Goal: Task Accomplishment & Management: Contribute content

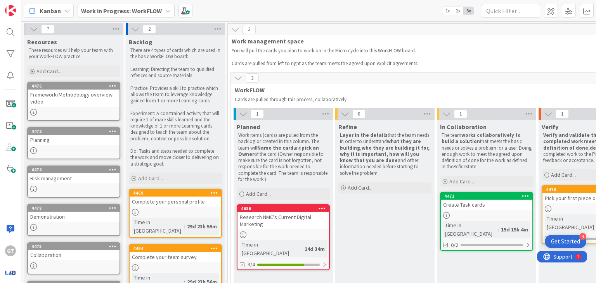
scroll to position [82, 0]
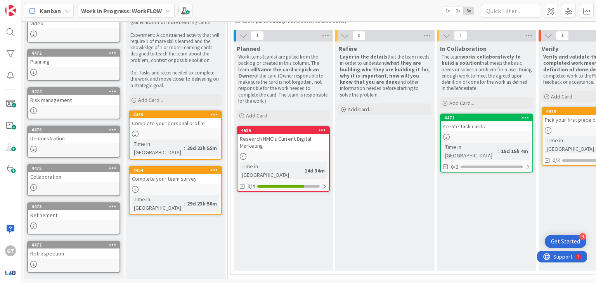
click at [274, 139] on div "Research NMC's Current Digital Marketing" at bounding box center [284, 142] width 92 height 17
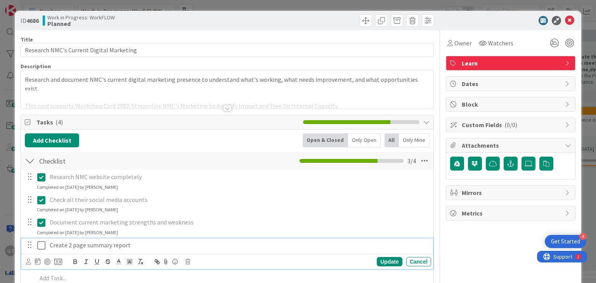
click at [42, 246] on icon at bounding box center [41, 245] width 8 height 9
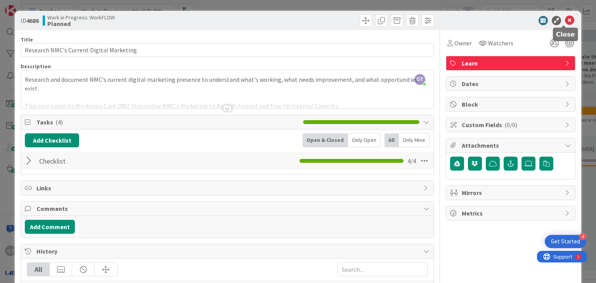
click at [565, 18] on icon at bounding box center [569, 20] width 9 height 9
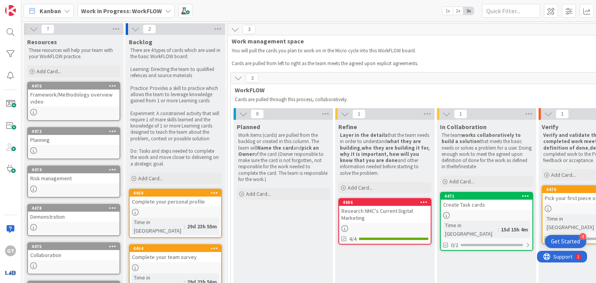
click at [134, 10] on b "Work in Progress: WorkFLOW" at bounding box center [121, 11] width 81 height 8
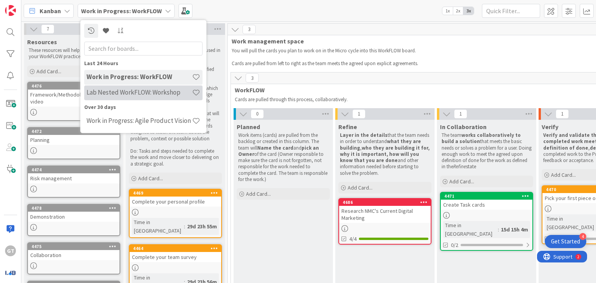
click at [129, 90] on h4 "Lab Nested WorkFLOW: Workshop" at bounding box center [140, 93] width 106 height 8
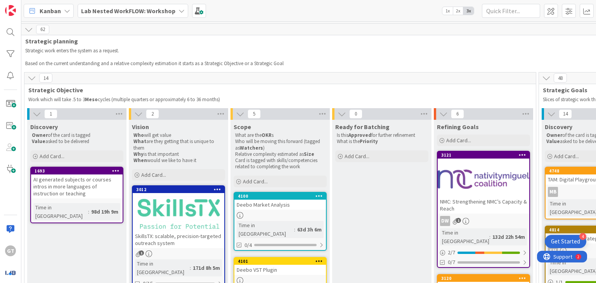
scroll to position [0, 209]
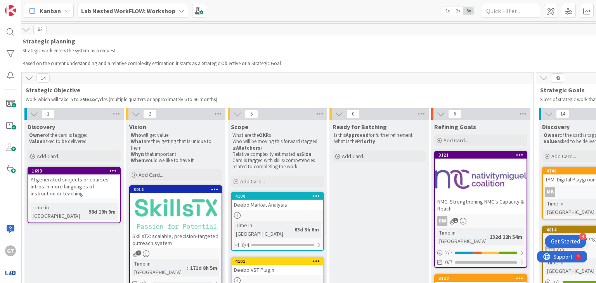
click at [503, 194] on div at bounding box center [481, 179] width 92 height 35
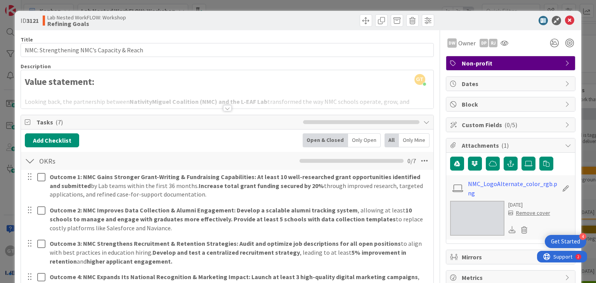
click at [226, 108] on div at bounding box center [227, 108] width 9 height 6
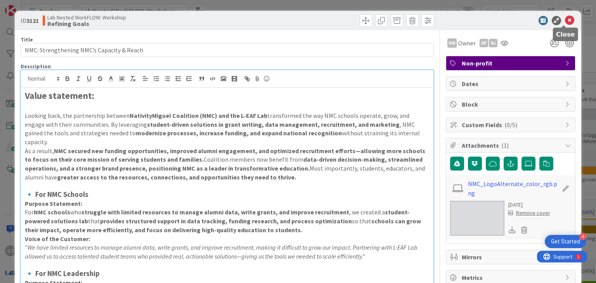
click at [565, 18] on icon at bounding box center [569, 20] width 9 height 9
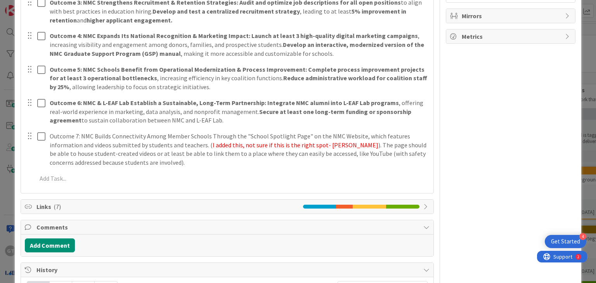
scroll to position [242, 0]
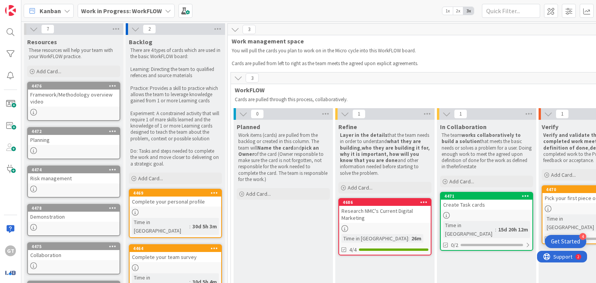
click at [369, 221] on div "Research NMC's Current Digital Marketing" at bounding box center [385, 214] width 92 height 17
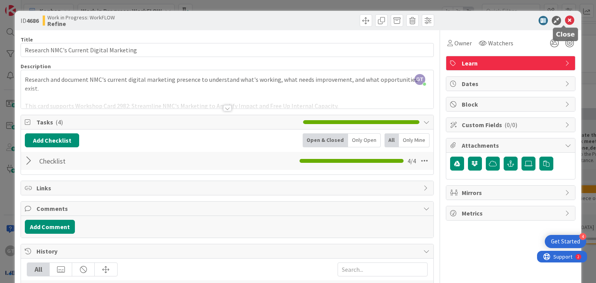
click at [565, 22] on icon at bounding box center [569, 20] width 9 height 9
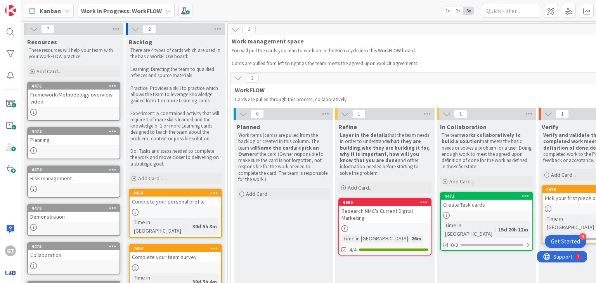
click at [130, 7] on b "Work in Progress: WorkFLOW" at bounding box center [121, 11] width 81 height 8
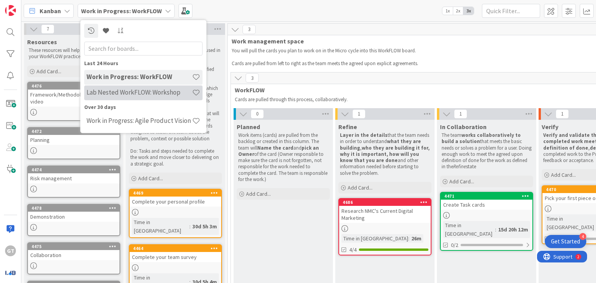
click at [121, 95] on h4 "Lab Nested WorkFLOW: Workshop" at bounding box center [140, 93] width 106 height 8
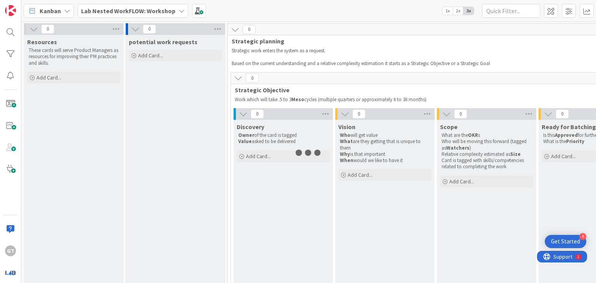
click at [141, 14] on b "Lab Nested WorkFLOW: Workshop" at bounding box center [128, 11] width 94 height 8
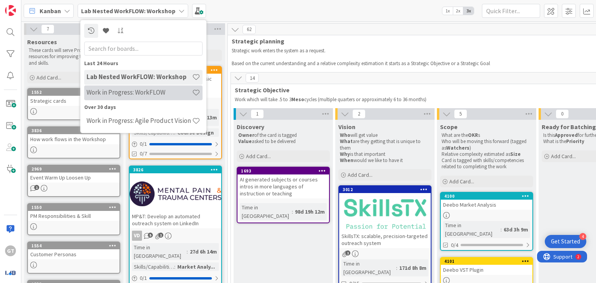
click at [129, 94] on h4 "Work in Progress: WorkFLOW" at bounding box center [140, 93] width 106 height 8
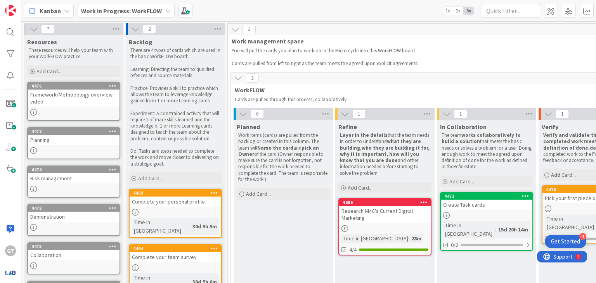
scroll to position [82, 0]
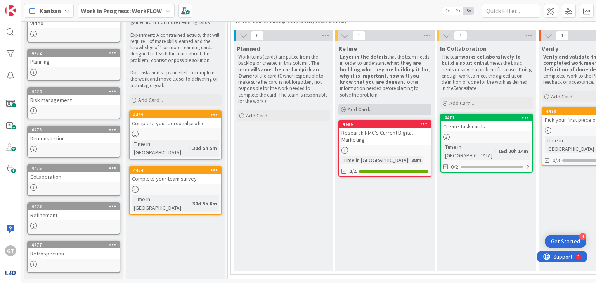
click at [353, 108] on span "Add Card..." at bounding box center [360, 109] width 25 height 7
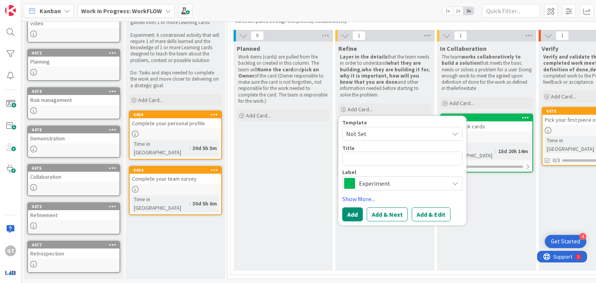
click at [361, 153] on textarea at bounding box center [402, 159] width 120 height 14
type textarea "x"
type textarea "T"
type textarea "x"
type textarea "Te"
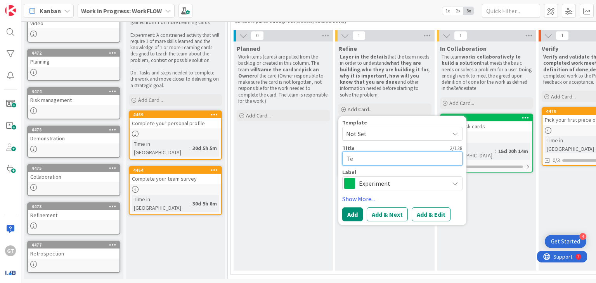
type textarea "x"
type textarea "Test"
type textarea "x"
type textarea "Test"
type textarea "x"
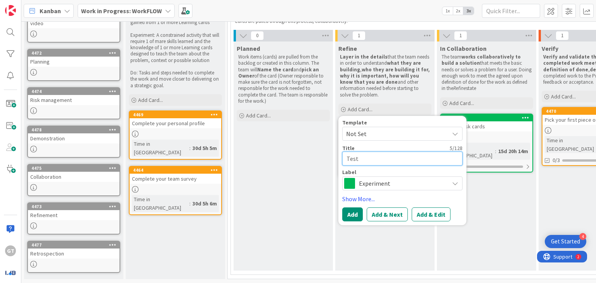
type textarea "Test D"
type textarea "x"
type textarea "Test Di"
type textarea "x"
type textarea "Test Dif"
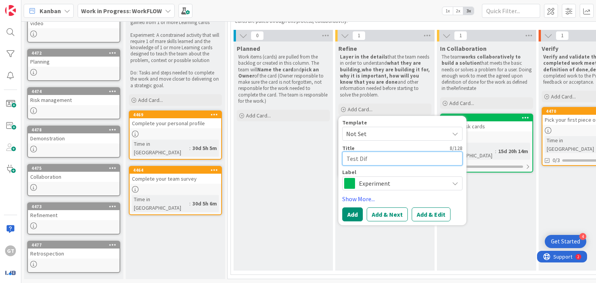
type textarea "x"
type textarea "Test Diff"
type textarea "x"
type textarea "Test Differ"
type textarea "x"
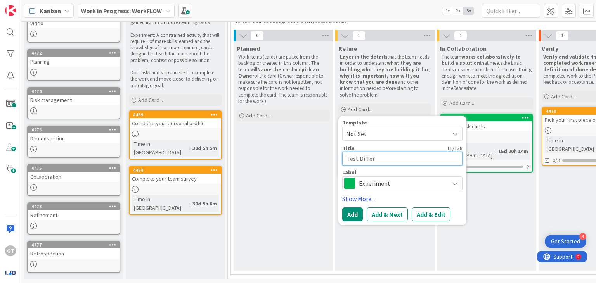
type textarea "Test Differe"
type textarea "x"
type textarea "Test Differen"
type textarea "x"
type textarea "Test Different"
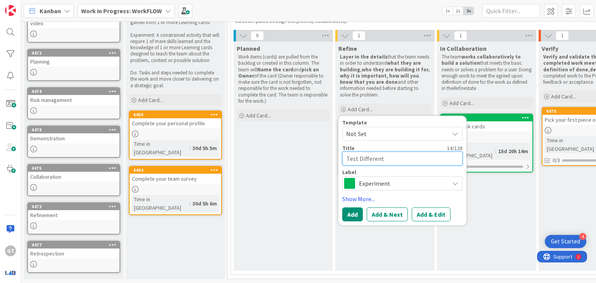
type textarea "x"
type textarea "Test Different"
type textarea "x"
type textarea "Test Different N"
type textarea "x"
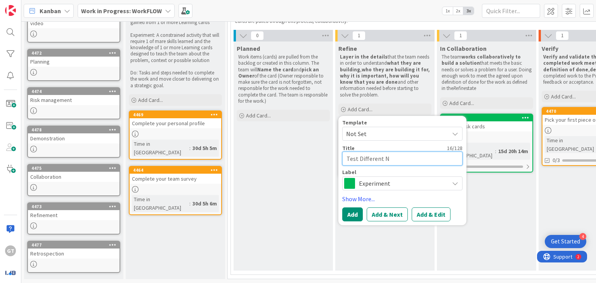
type textarea "Test Different NM"
type textarea "x"
type textarea "Test Different NMC"
type textarea "x"
type textarea "Test Different NMC"
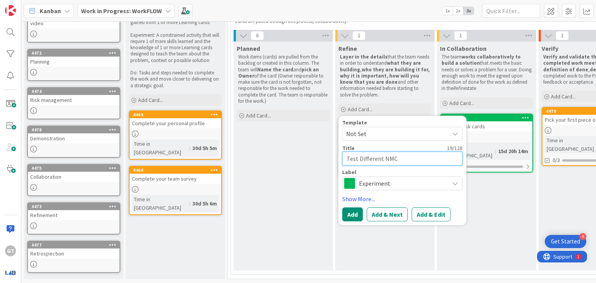
type textarea "x"
type textarea "Test Different NMC C"
type textarea "x"
type textarea "Test Different NMC Co"
type textarea "x"
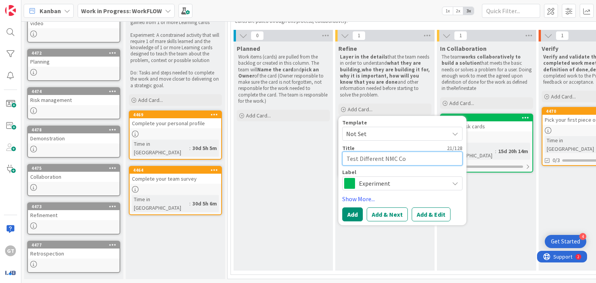
type textarea "Test Different NMC Con"
type textarea "x"
type textarea "Test Different NMC Cont"
type textarea "x"
type textarea "Test Different NMC [PERSON_NAME]"
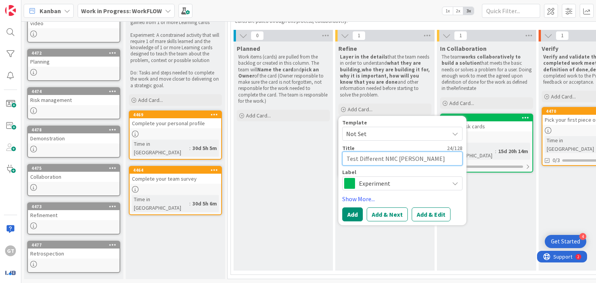
type textarea "x"
type textarea "Test Different NMC Conten"
type textarea "x"
type textarea "Test Different NMC Content"
type textarea "x"
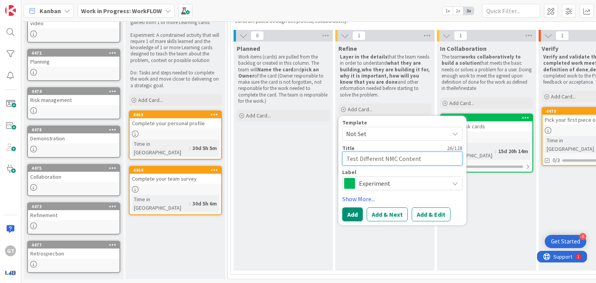
type textarea "Test Different NMC Content"
type textarea "x"
type textarea "Test Different NMC Content I"
type textarea "x"
type textarea "Test Different NMC Content Id"
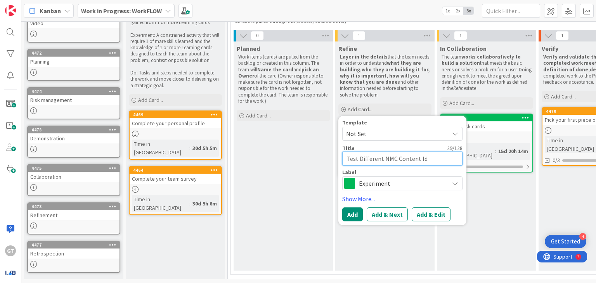
type textarea "x"
type textarea "Test Different NMC Content Ide"
type textarea "x"
type textarea "Test Different NMC Content Idea"
type textarea "x"
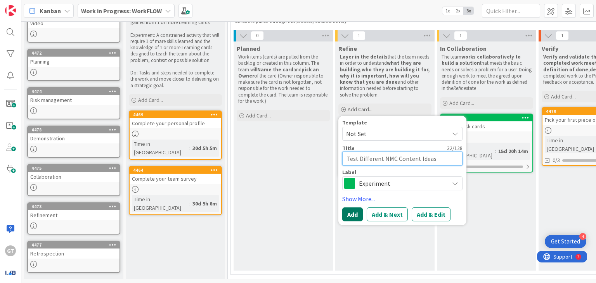
type textarea "Test Different NMC Content Ideas"
click at [349, 210] on button "Add" at bounding box center [352, 215] width 21 height 14
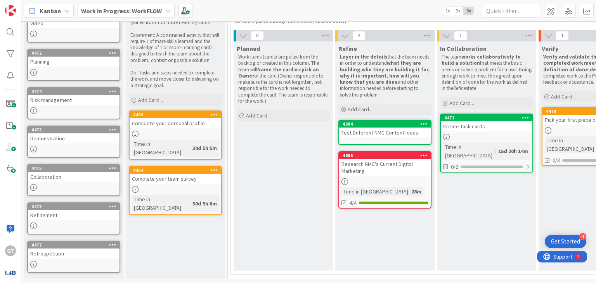
click at [365, 130] on div "Test Different NMC Content Ideas" at bounding box center [385, 133] width 92 height 10
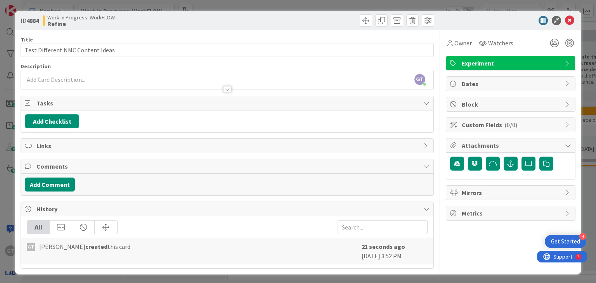
click at [52, 82] on div at bounding box center [227, 86] width 412 height 8
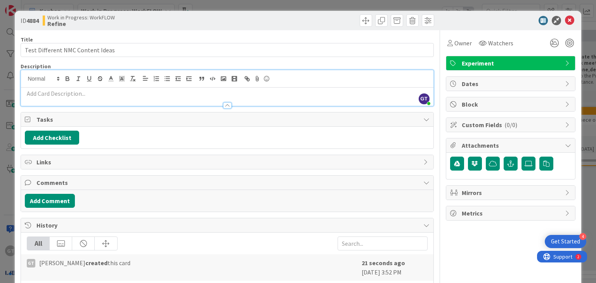
click at [120, 95] on p at bounding box center [227, 93] width 405 height 9
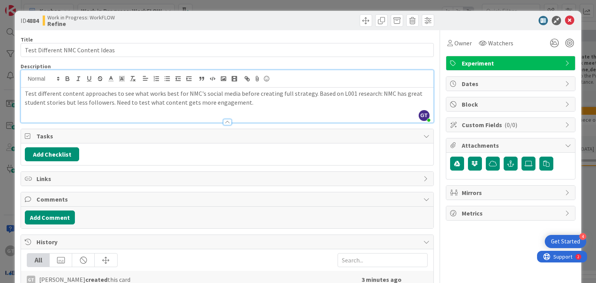
click at [368, 93] on p "Test different content approaches to see what works best for NMC's social media…" at bounding box center [227, 97] width 405 height 17
click at [565, 22] on icon at bounding box center [569, 20] width 9 height 9
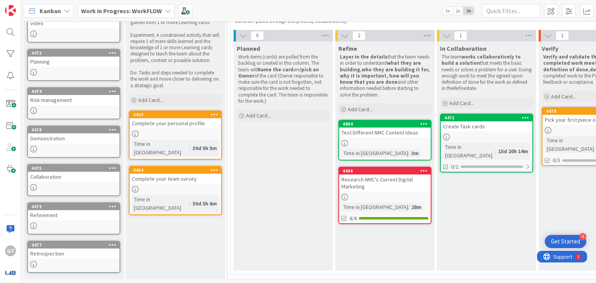
click at [367, 184] on div "Research NMC's Current Digital Marketing" at bounding box center [385, 183] width 92 height 17
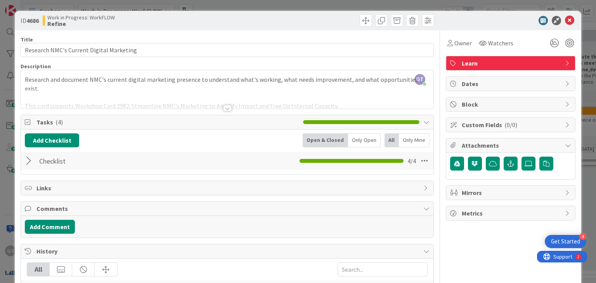
click at [227, 108] on div at bounding box center [227, 108] width 9 height 6
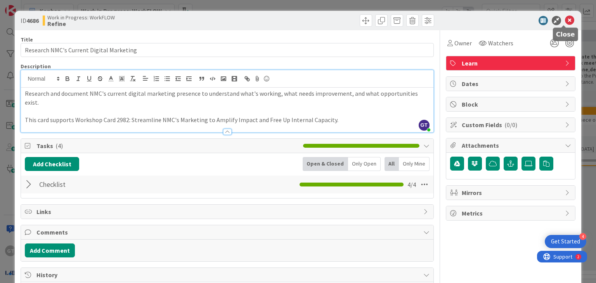
click at [565, 18] on icon at bounding box center [569, 20] width 9 height 9
